Goal: Task Accomplishment & Management: Manage account settings

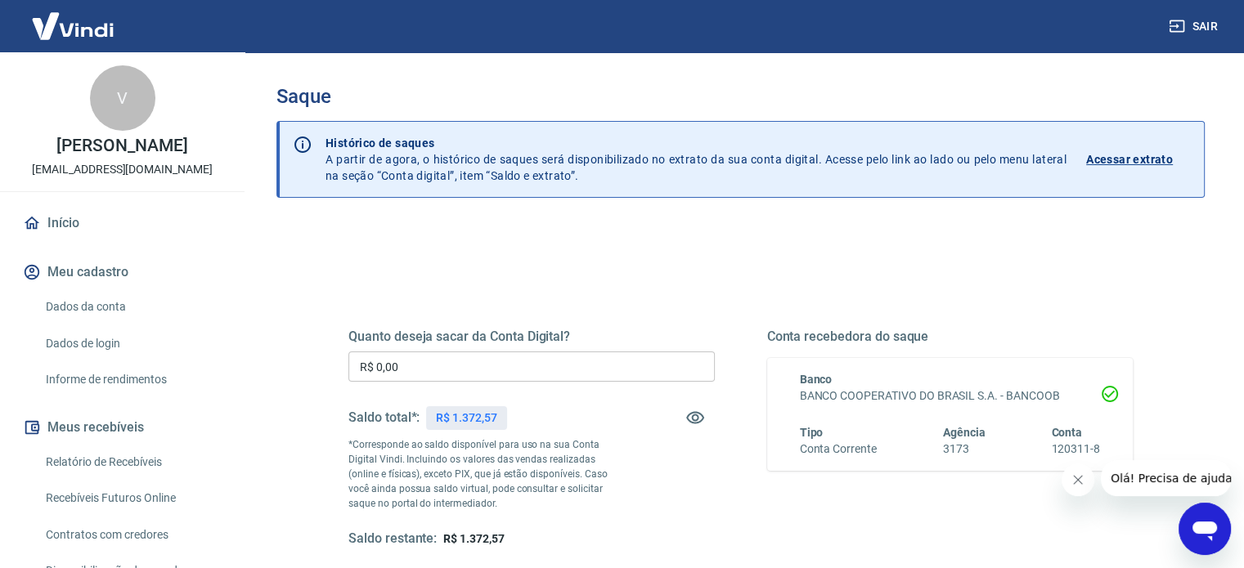
click at [1093, 483] on div at bounding box center [1145, 478] width 169 height 36
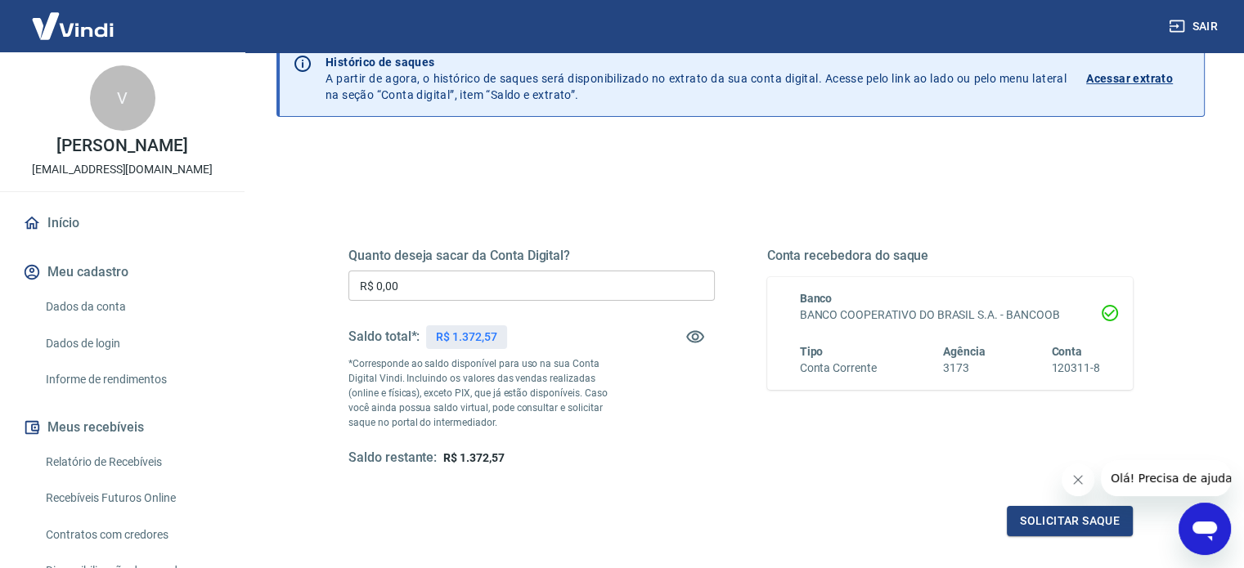
scroll to position [82, 0]
click at [1085, 477] on button "Fechar mensagem da empresa" at bounding box center [1077, 480] width 33 height 33
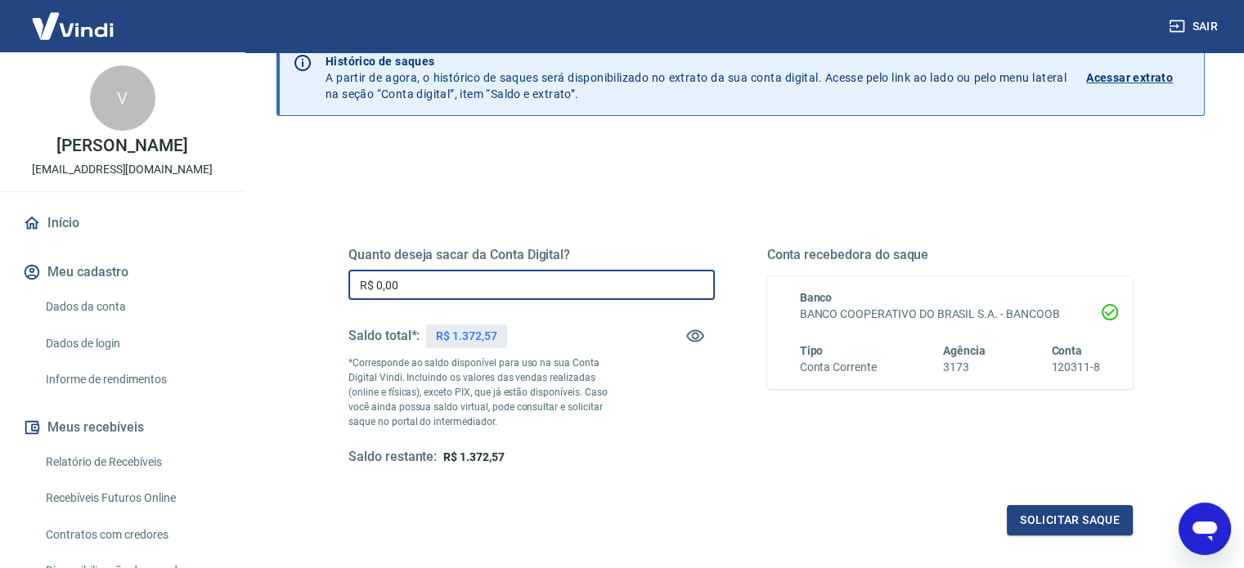
drag, startPoint x: 409, startPoint y: 287, endPoint x: 267, endPoint y: 284, distance: 141.5
click at [278, 284] on div "Quanto deseja sacar da Conta Digital? R$ 0,00 ​ Saldo total*: R$ 1.372,57 *Corr…" at bounding box center [740, 434] width 928 height 585
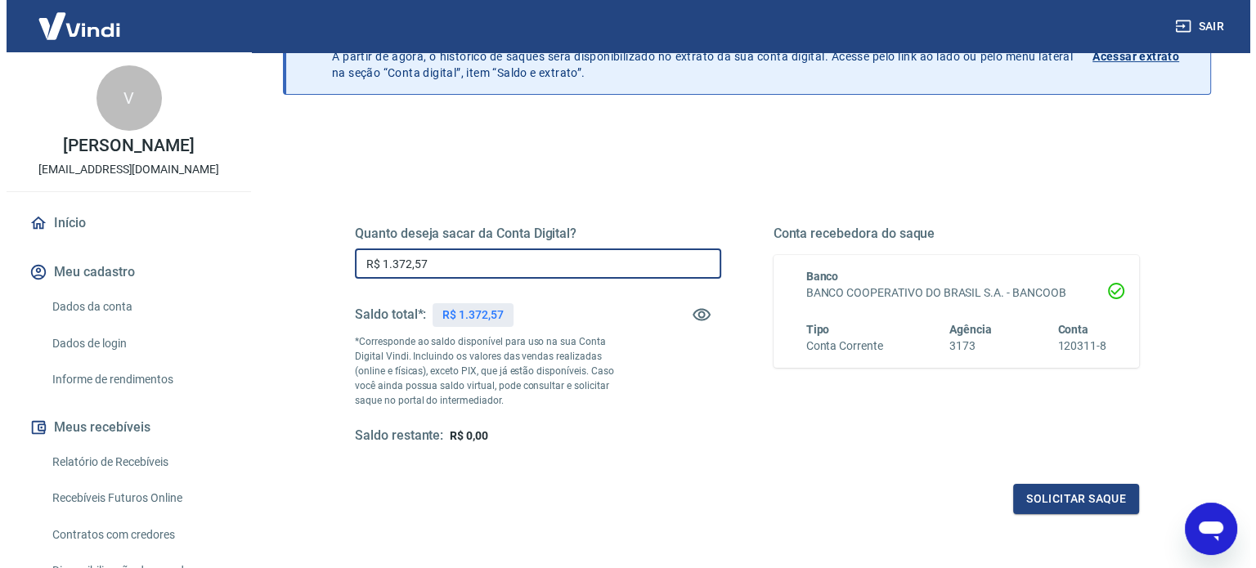
scroll to position [164, 0]
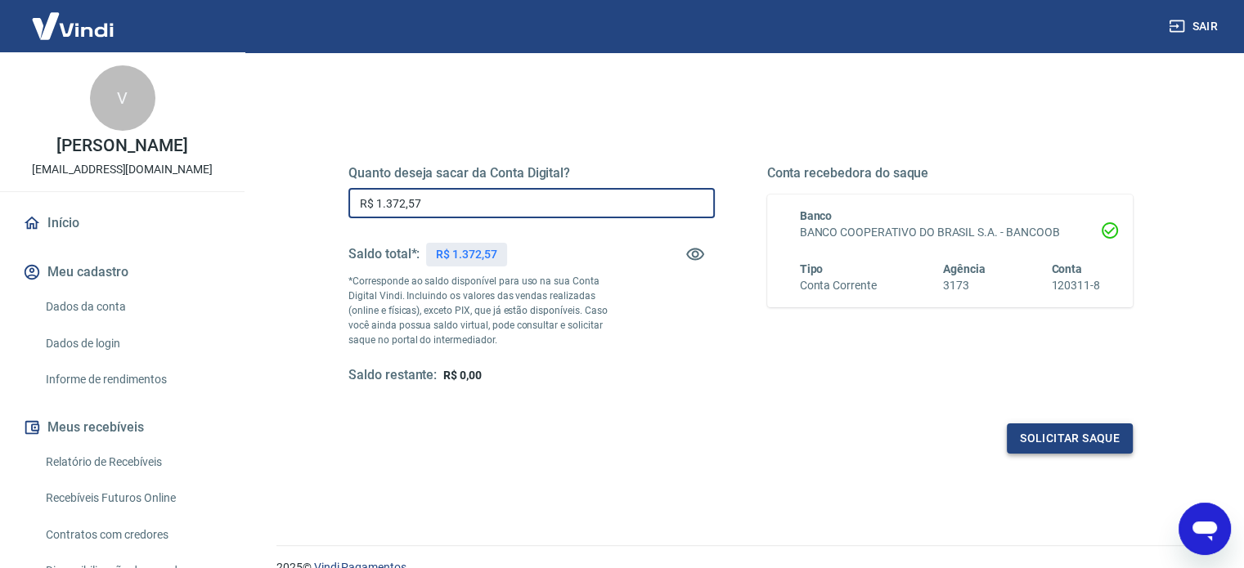
type input "R$ 1.372,57"
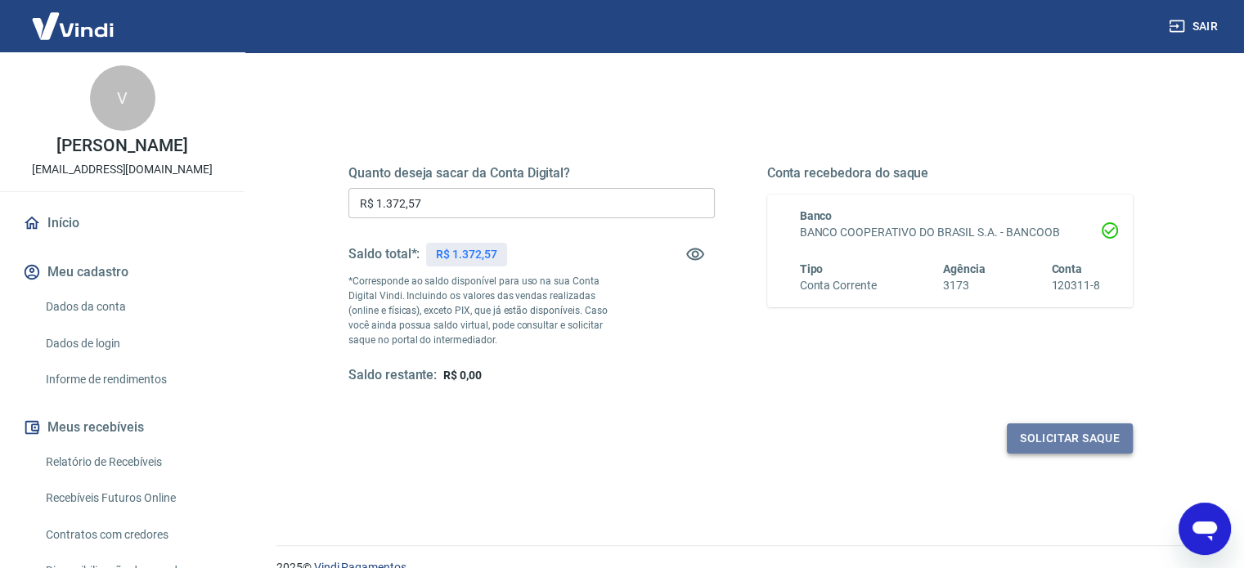
click at [1097, 432] on button "Solicitar saque" at bounding box center [1070, 439] width 126 height 30
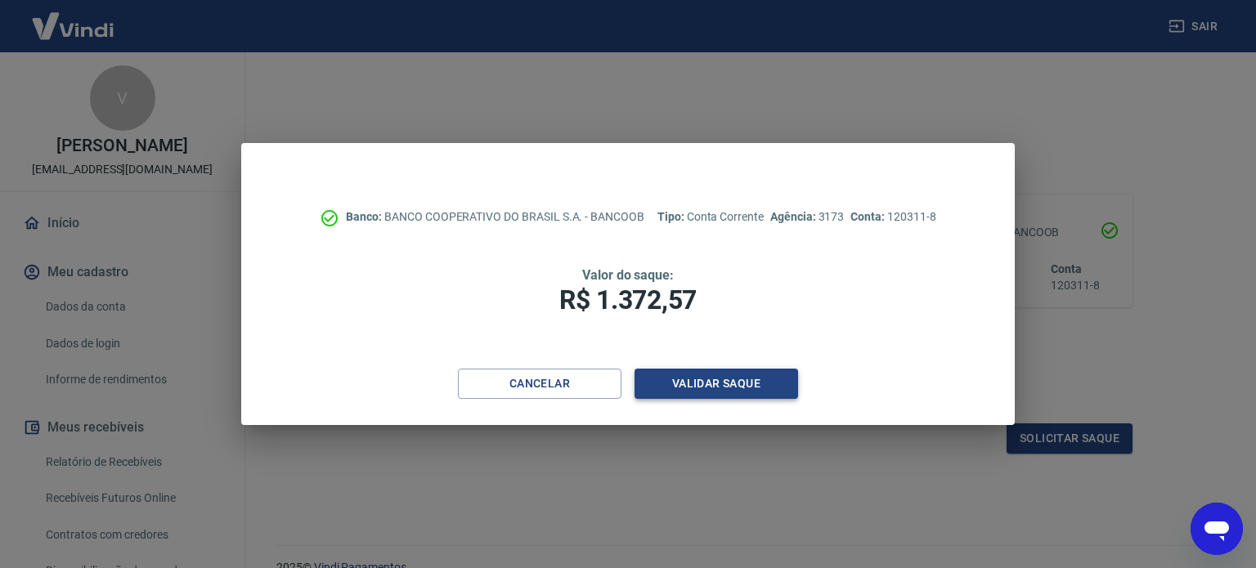
click at [673, 381] on button "Validar saque" at bounding box center [716, 384] width 164 height 30
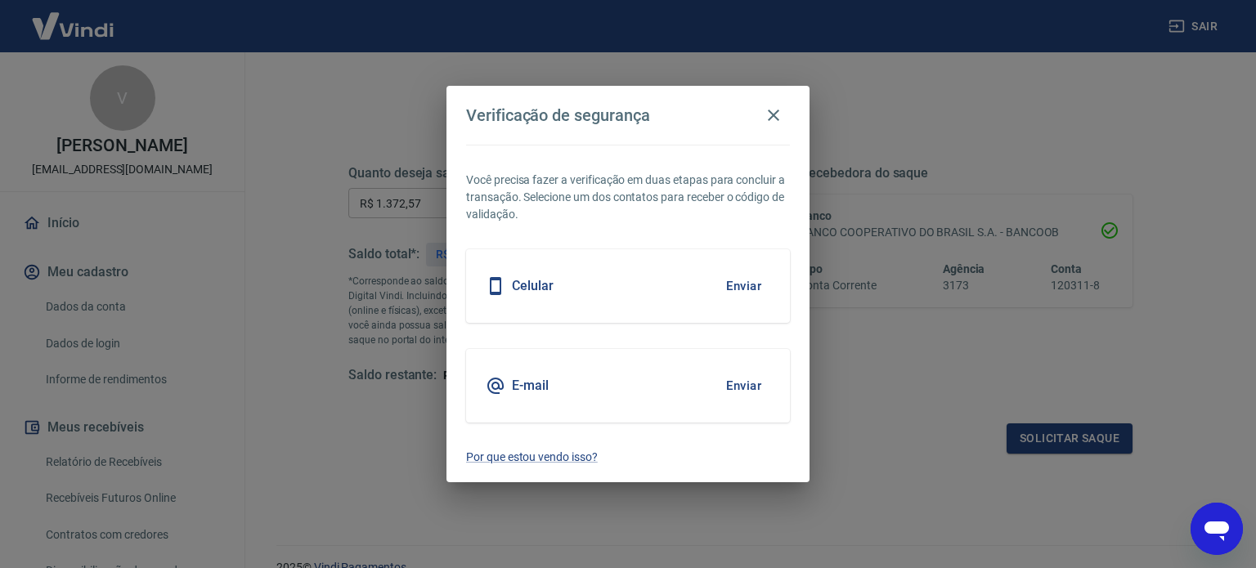
click at [729, 287] on button "Enviar" at bounding box center [743, 286] width 53 height 34
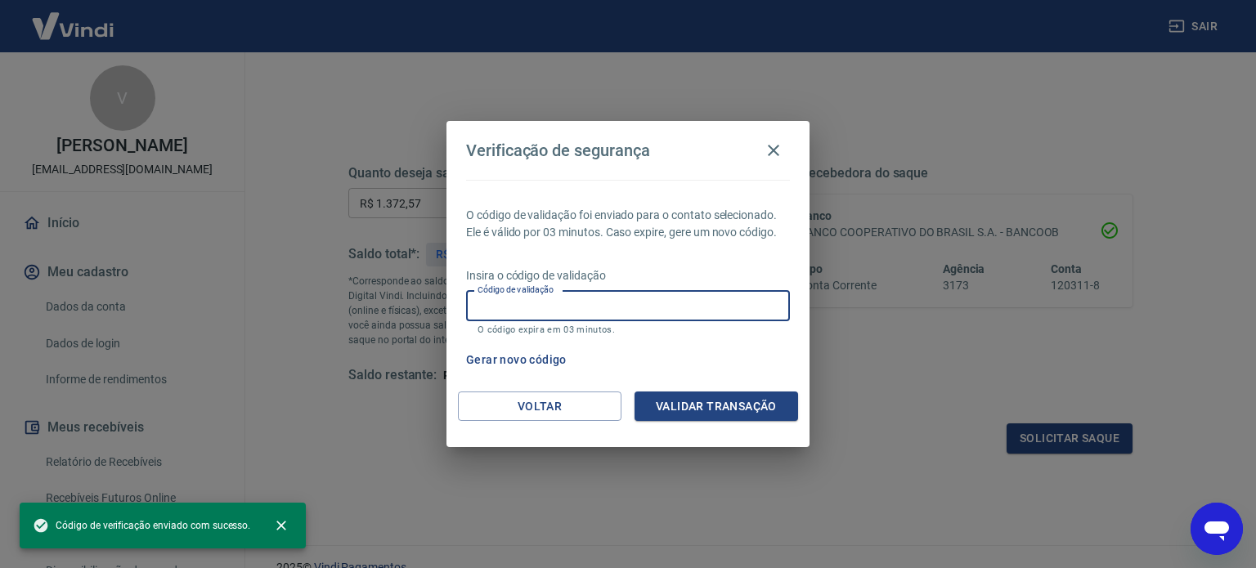
click at [589, 307] on input "Código de validação" at bounding box center [628, 306] width 324 height 30
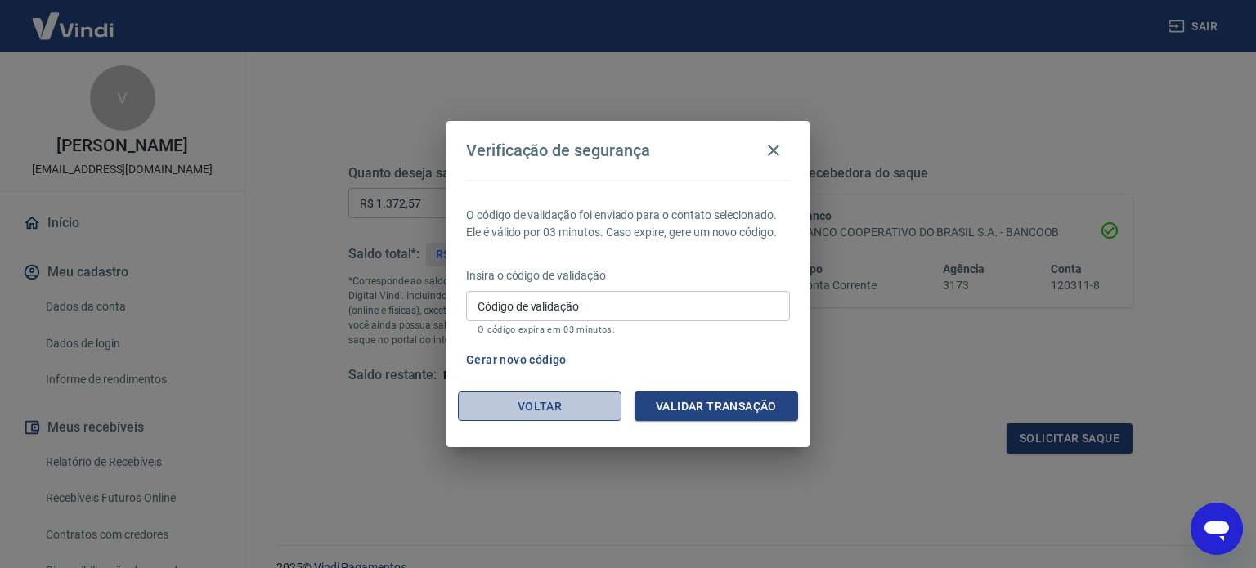
click at [484, 400] on button "Voltar" at bounding box center [540, 407] width 164 height 30
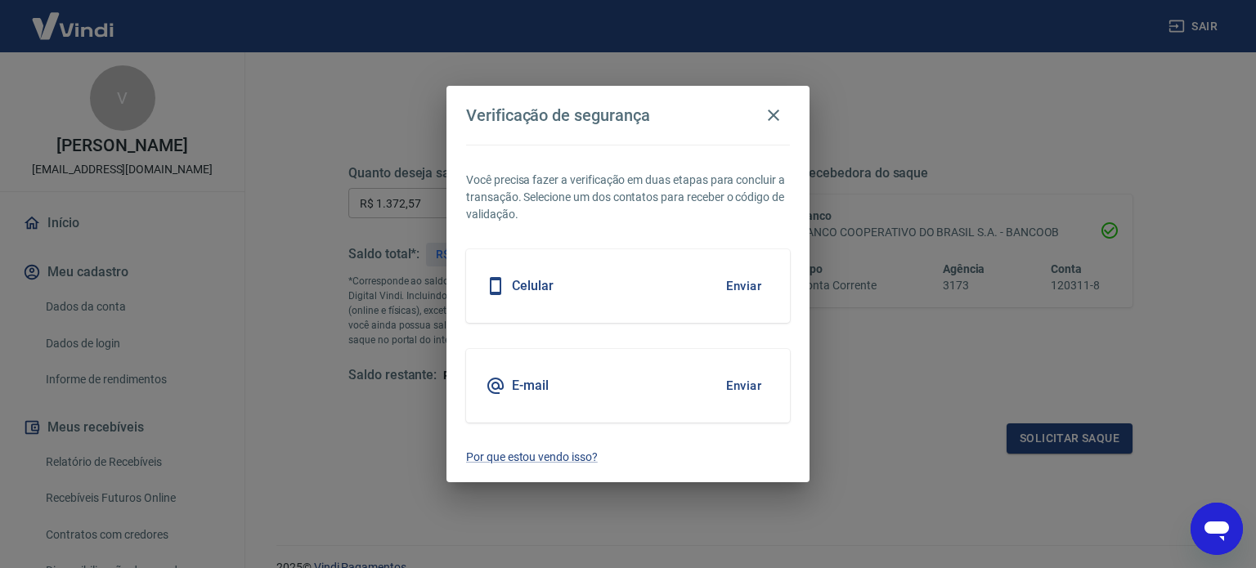
click at [507, 383] on div "E-mail" at bounding box center [517, 386] width 63 height 20
click at [737, 391] on button "Enviar" at bounding box center [743, 386] width 53 height 34
click at [769, 110] on icon "button" at bounding box center [774, 115] width 20 height 20
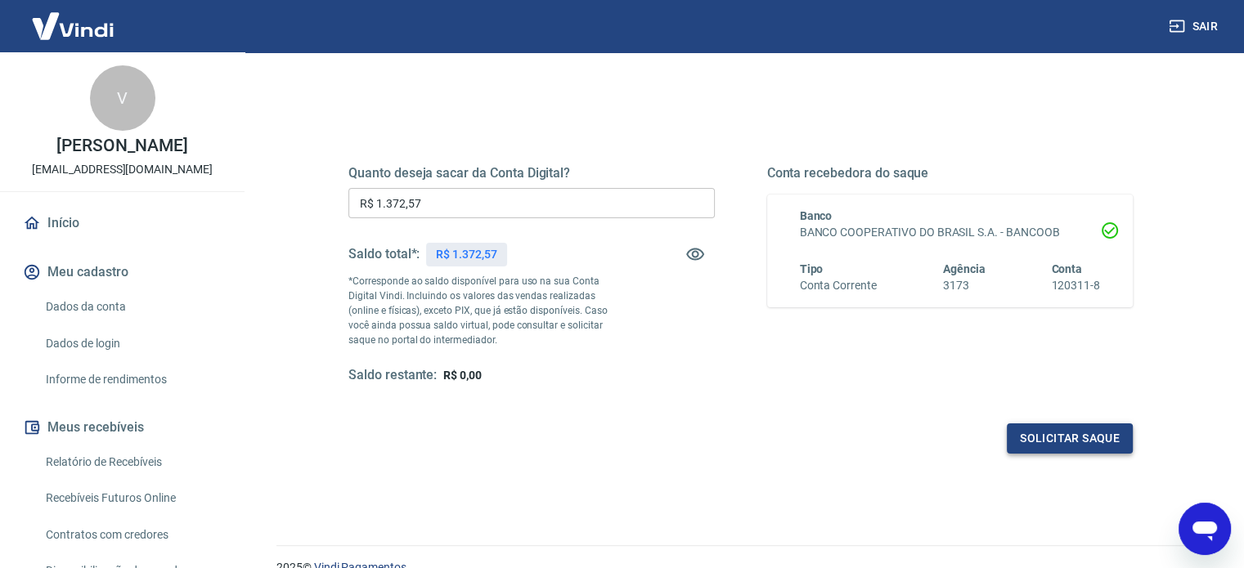
click at [1081, 451] on button "Solicitar saque" at bounding box center [1070, 439] width 126 height 30
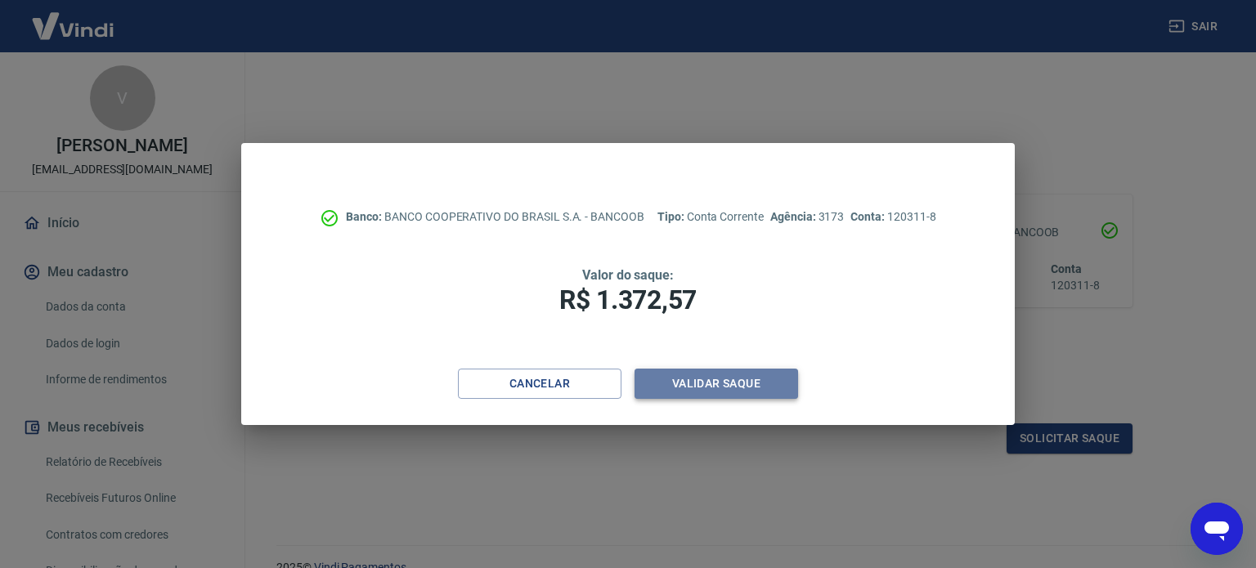
click at [763, 376] on button "Validar saque" at bounding box center [716, 384] width 164 height 30
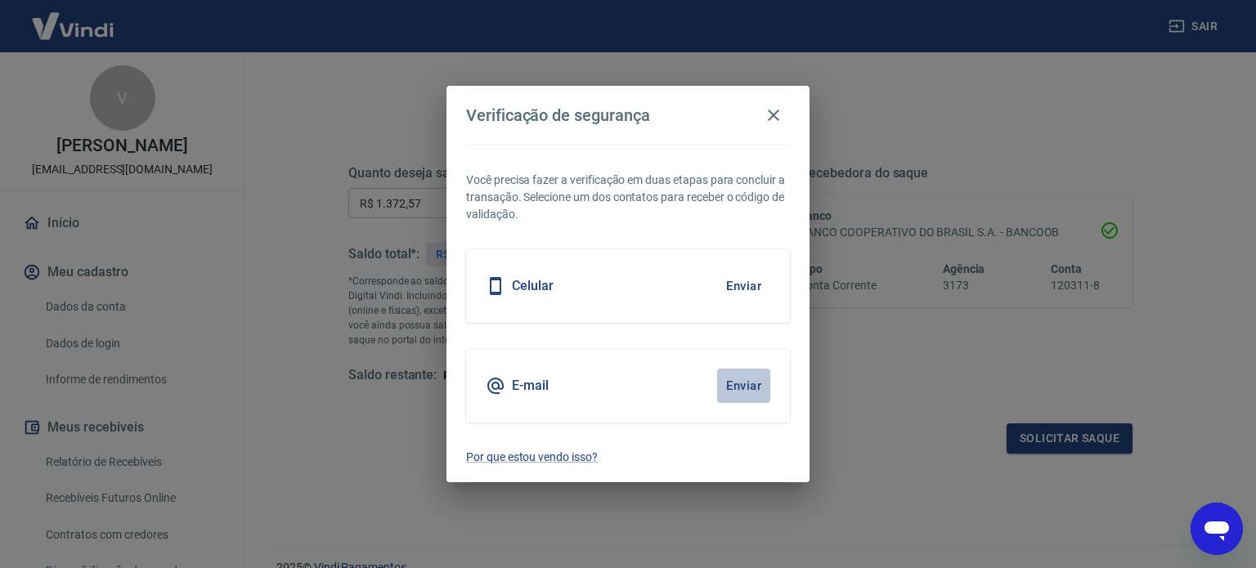
click at [733, 385] on button "Enviar" at bounding box center [743, 386] width 53 height 34
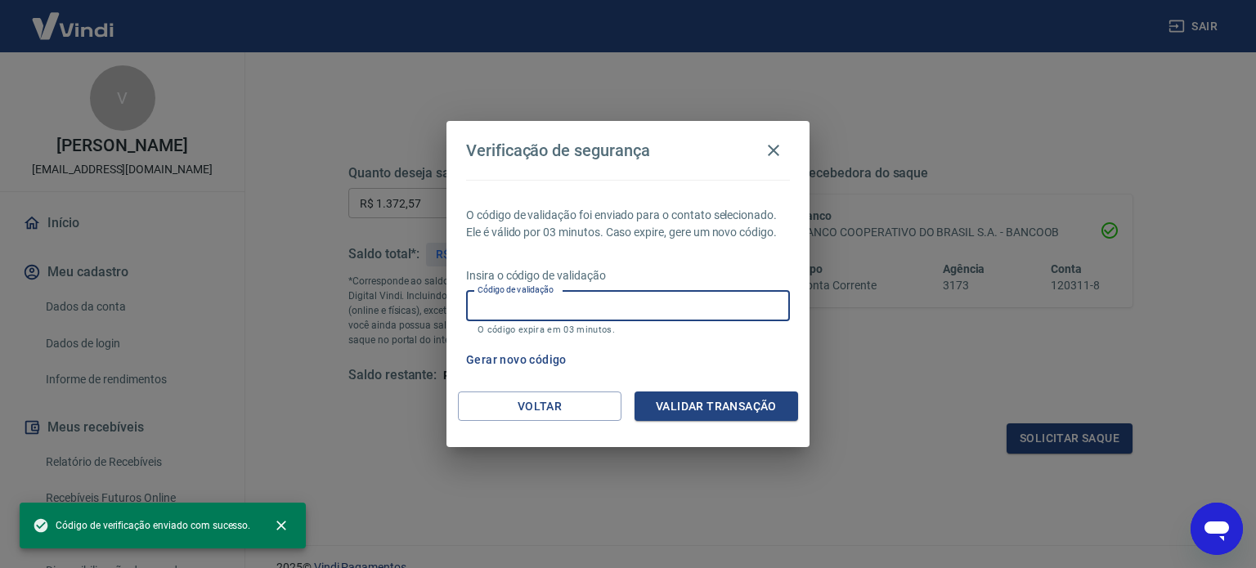
click at [601, 318] on input "Código de validação" at bounding box center [628, 306] width 324 height 30
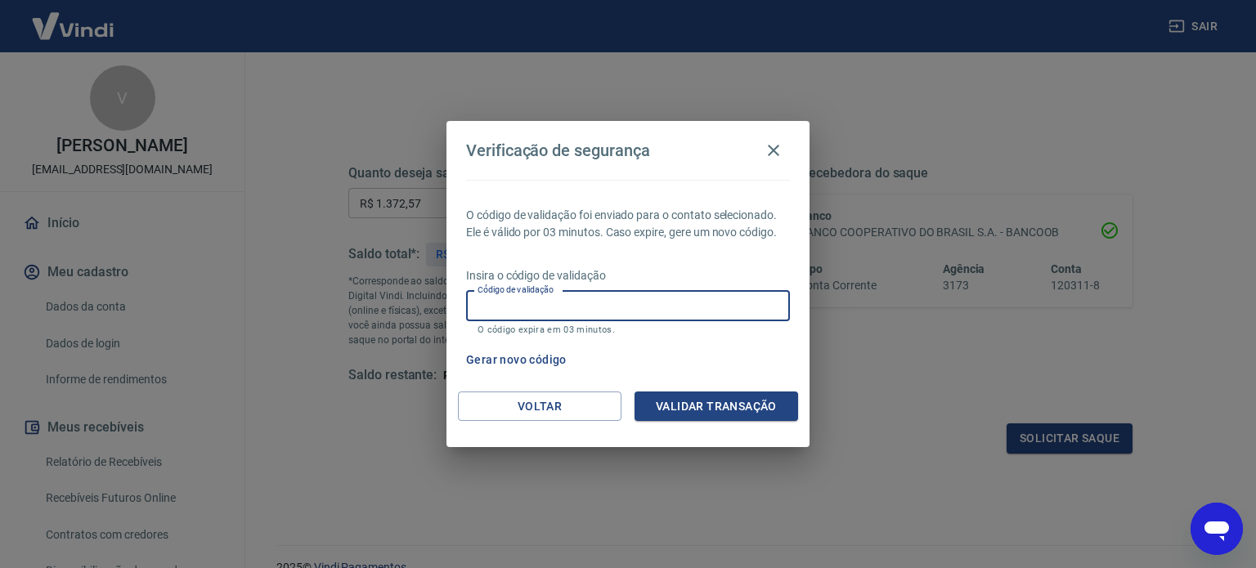
click at [496, 302] on input "Código de validação" at bounding box center [628, 306] width 324 height 30
type input "492271"
click at [700, 406] on button "Validar transação" at bounding box center [716, 407] width 164 height 30
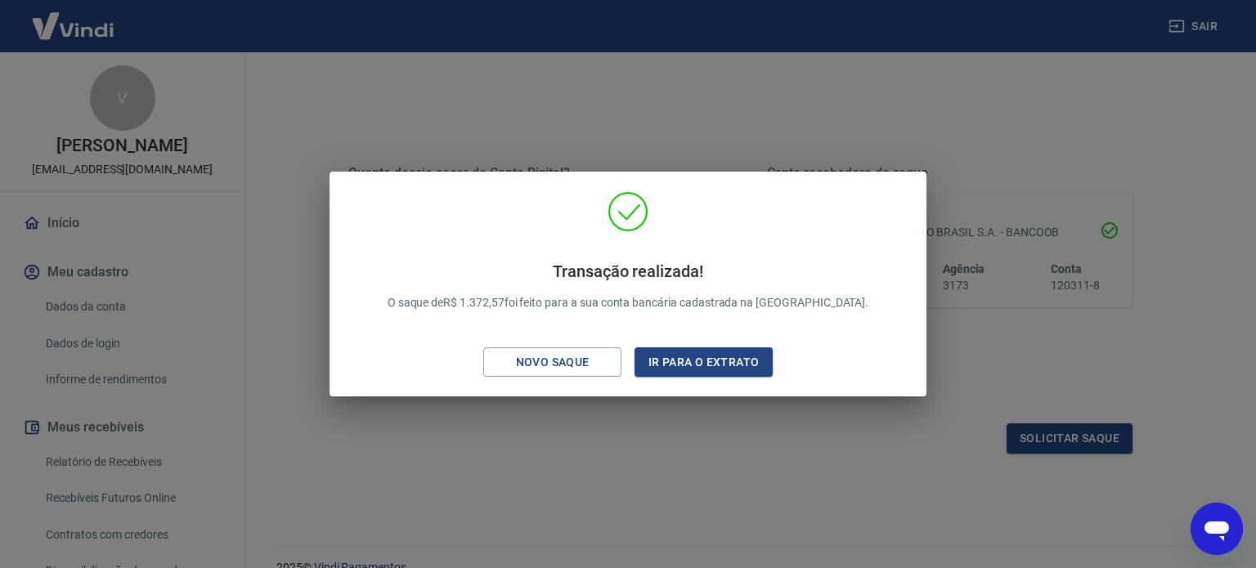
click at [615, 456] on div "Transação realizada! O saque de R$ 1.372,57 foi feito para a sua conta bancária…" at bounding box center [628, 284] width 1256 height 568
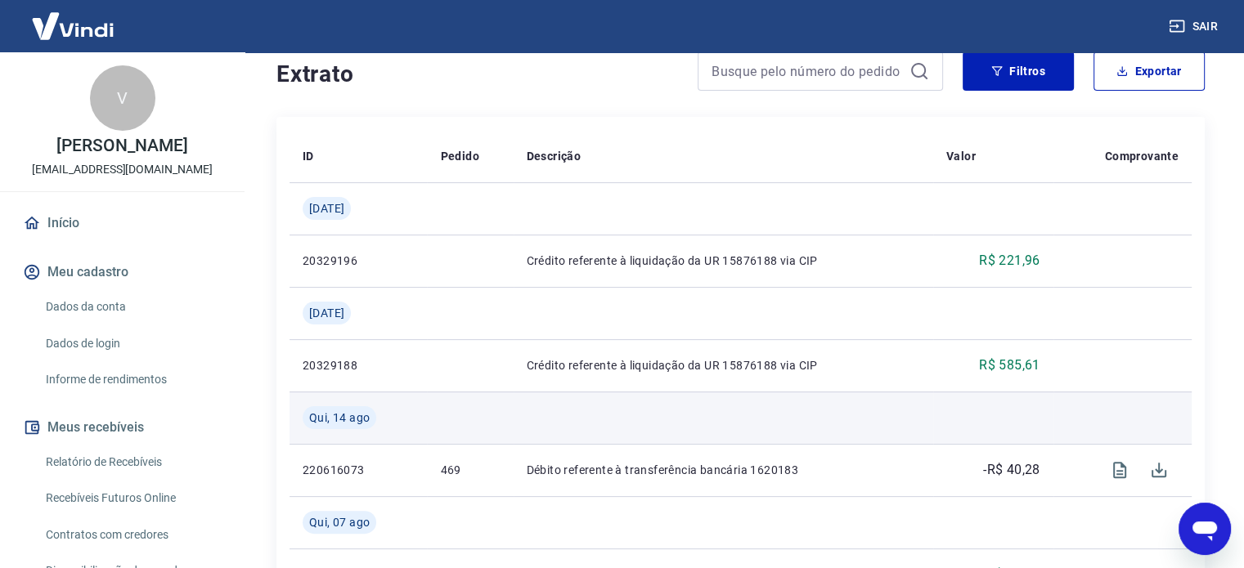
scroll to position [82, 0]
